Goal: Transaction & Acquisition: Book appointment/travel/reservation

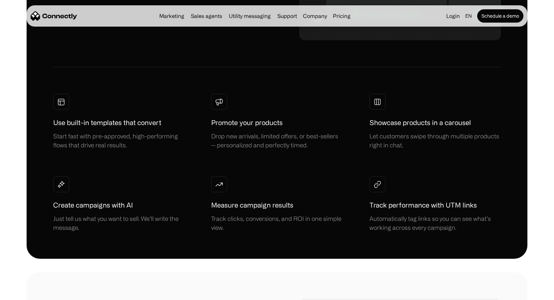
scroll to position [492, 0]
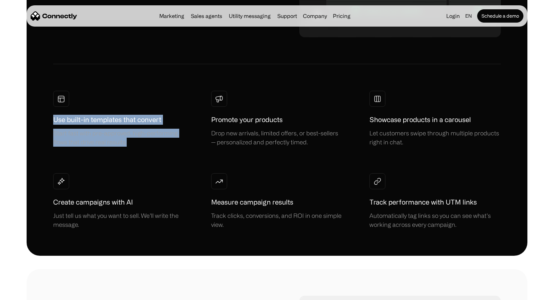
drag, startPoint x: 54, startPoint y: 118, endPoint x: 142, endPoint y: 153, distance: 95.0
click at [144, 153] on div "Use built-in templates that convert Start fast with pre-approved, high-performi…" at bounding box center [276, 160] width 447 height 138
click at [141, 138] on div "Start fast with pre-approved, high-performing flows that drive real results." at bounding box center [118, 138] width 131 height 18
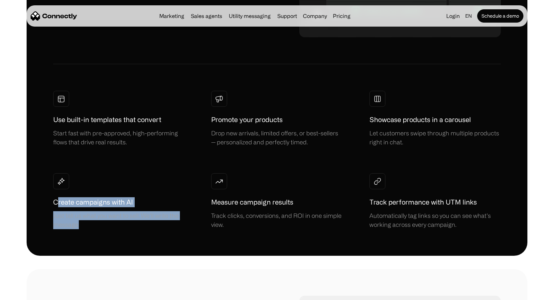
drag, startPoint x: 56, startPoint y: 201, endPoint x: 139, endPoint y: 240, distance: 91.2
click at [139, 240] on div "MARKETING Drive more sales with AI-powered WhatsApp marketing Engage customers …" at bounding box center [277, 43] width 501 height 423
click at [108, 222] on div "Just tell us what you want to sell. We’ll write the message." at bounding box center [118, 220] width 131 height 18
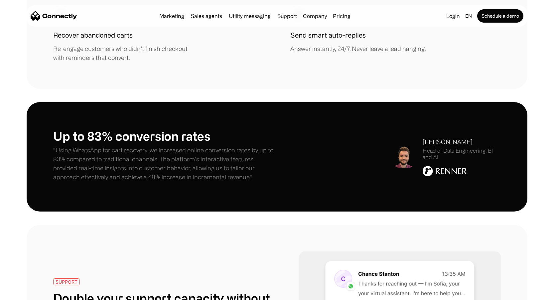
scroll to position [982, 0]
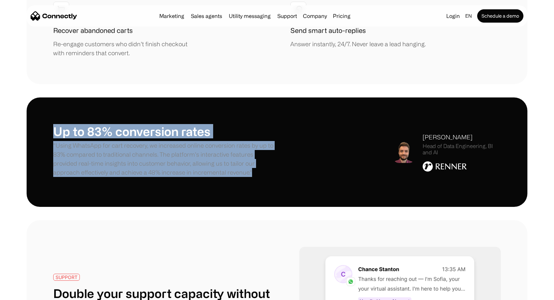
drag, startPoint x: 52, startPoint y: 124, endPoint x: 242, endPoint y: 181, distance: 198.5
click at [245, 184] on div "Up to 83% conversion rates "Using WhatsApp for cart recovery, we increased onli…" at bounding box center [277, 151] width 501 height 109
click at [242, 181] on div "Up to 83% conversion rates "Using WhatsApp for cart recovery, we increased onli…" at bounding box center [277, 151] width 501 height 109
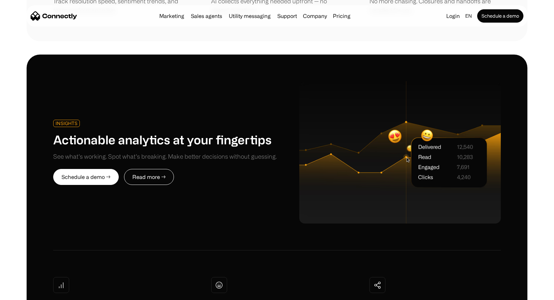
scroll to position [1673, 0]
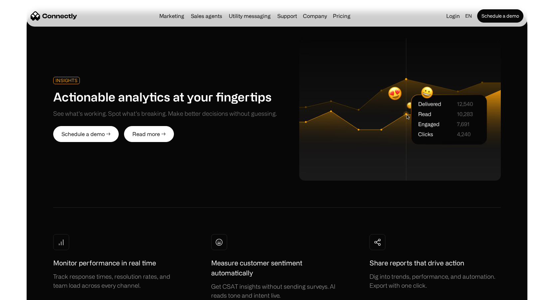
click at [150, 132] on link "Read more →" at bounding box center [149, 134] width 50 height 16
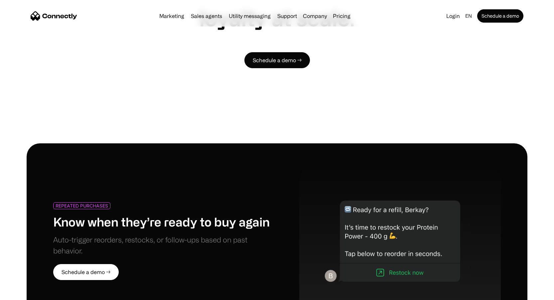
scroll to position [1084, 0]
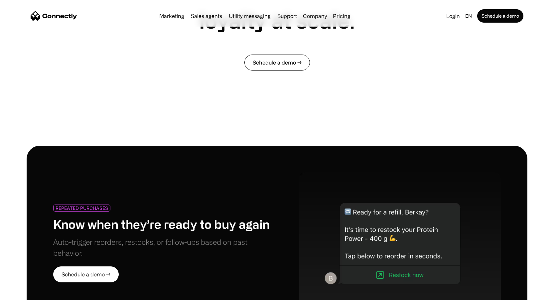
click at [279, 66] on link "Schedule a demo →" at bounding box center [276, 63] width 65 height 16
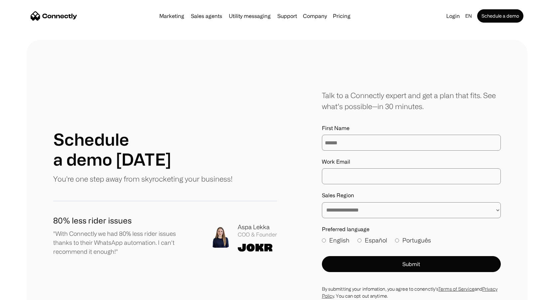
type input "******"
type input "**********"
select select "***"
click at [333, 241] on label "English" at bounding box center [336, 240] width 28 height 9
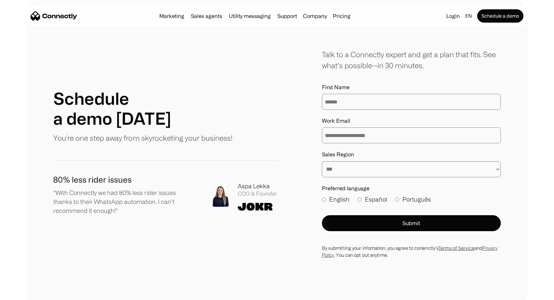
scroll to position [41, 0]
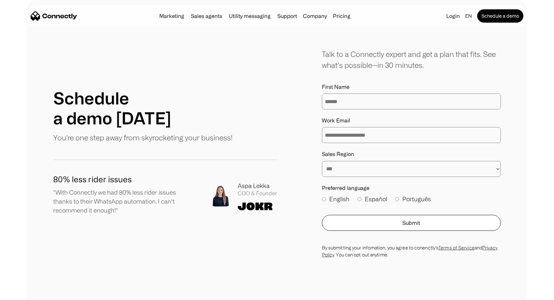
click at [403, 225] on button "Submit" at bounding box center [411, 223] width 179 height 16
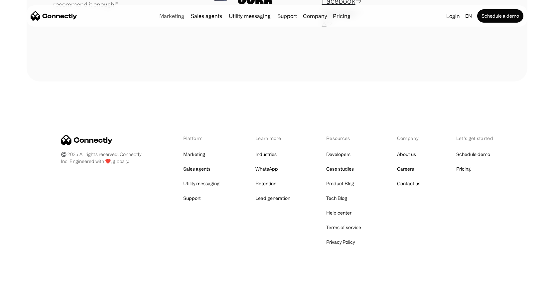
scroll to position [227, 0]
click at [166, 19] on link "Marketing" at bounding box center [172, 15] width 30 height 5
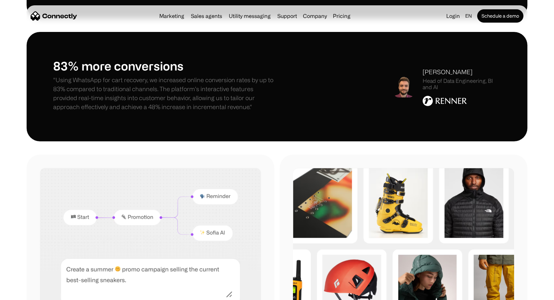
scroll to position [514, 0]
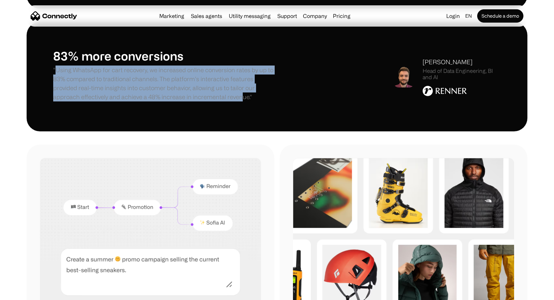
drag, startPoint x: 57, startPoint y: 69, endPoint x: 212, endPoint y: 95, distance: 157.5
click at [214, 97] on p ""Using WhatsApp for cart recovery, we increased online conversion rates by up t…" at bounding box center [165, 83] width 224 height 36
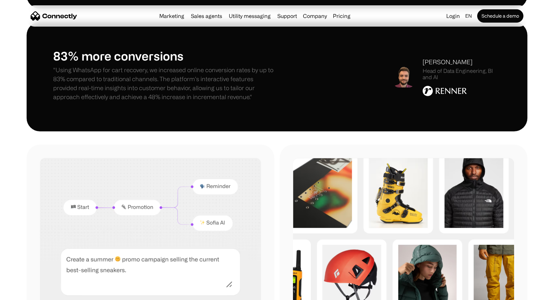
click at [234, 94] on p ""Using WhatsApp for cart recovery, we increased online conversion rates by up t…" at bounding box center [165, 83] width 224 height 36
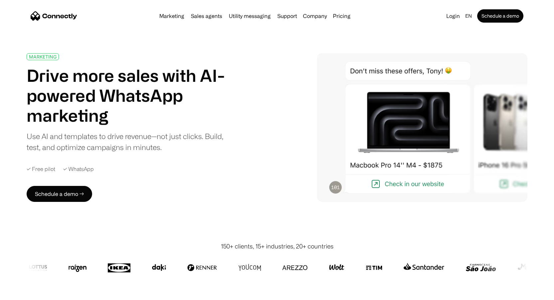
scroll to position [0, 0]
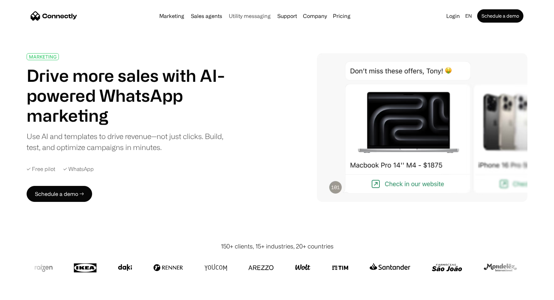
click at [248, 17] on link "Utility messaging" at bounding box center [249, 15] width 47 height 5
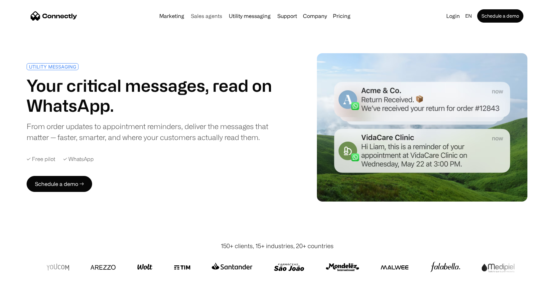
click at [206, 17] on link "Sales agents" at bounding box center [206, 15] width 37 height 5
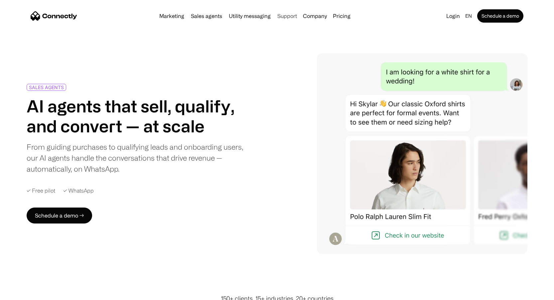
click at [282, 17] on link "Support" at bounding box center [287, 15] width 25 height 5
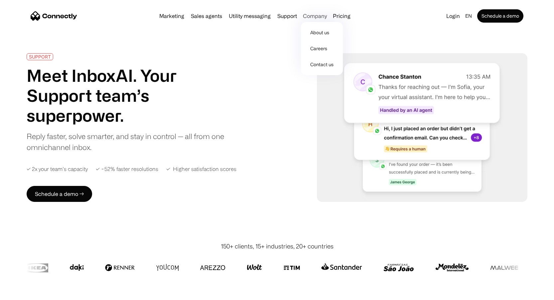
click at [317, 14] on div "Company" at bounding box center [315, 15] width 24 height 9
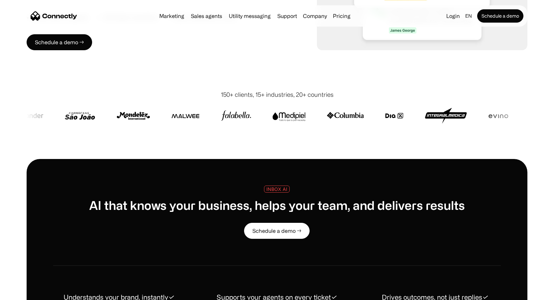
scroll to position [150, 0]
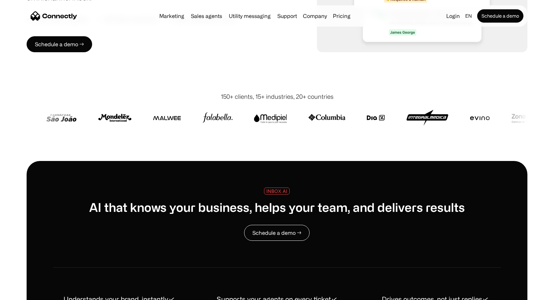
click at [278, 235] on link "Schedule a demo →" at bounding box center [276, 233] width 65 height 16
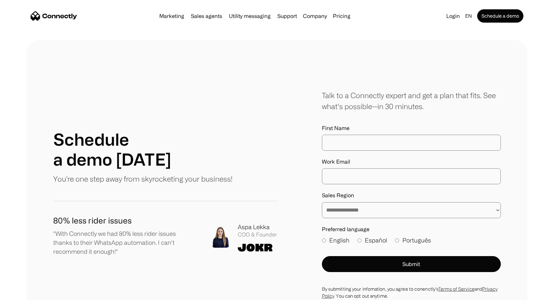
click at [60, 12] on img "home" at bounding box center [54, 15] width 47 height 9
